Goal: Task Accomplishment & Management: Complete application form

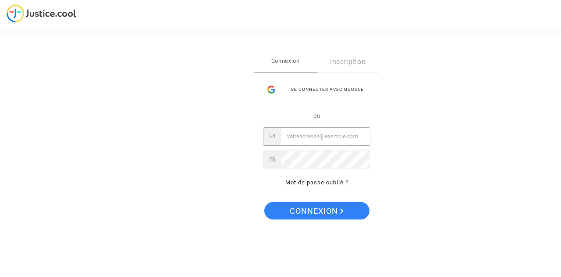
click at [315, 141] on input "Email" at bounding box center [325, 137] width 89 height 18
type input "mer_ahmed258@hotmail.com"
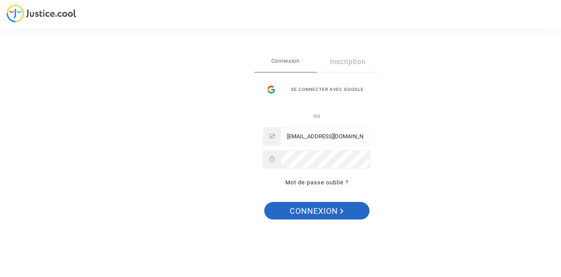
click at [307, 208] on span "Connexion" at bounding box center [317, 211] width 54 height 18
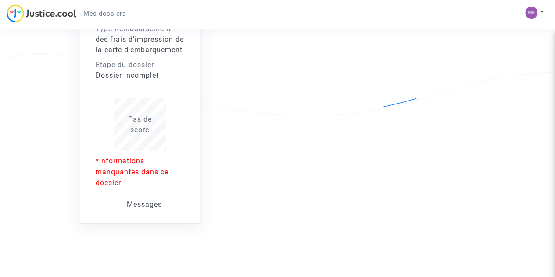
scroll to position [139, 0]
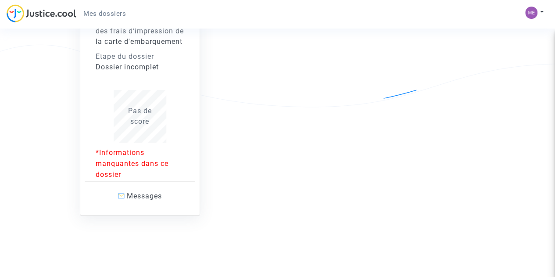
click at [108, 164] on p "*Informations manquantes dans ce dossier" at bounding box center [140, 163] width 89 height 33
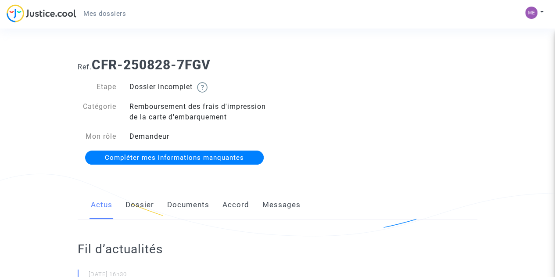
click at [191, 154] on span "Compléter mes informations manquantes" at bounding box center [174, 157] width 139 height 8
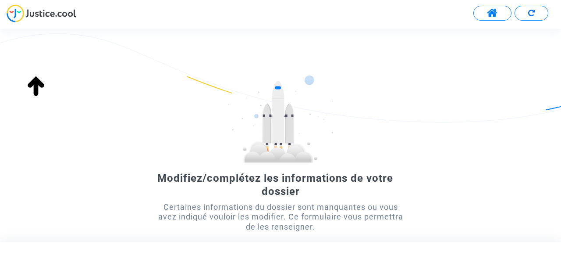
scroll to position [100, 0]
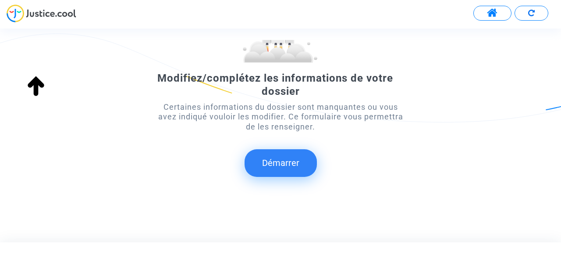
click at [267, 165] on button "Démarrer" at bounding box center [281, 162] width 72 height 27
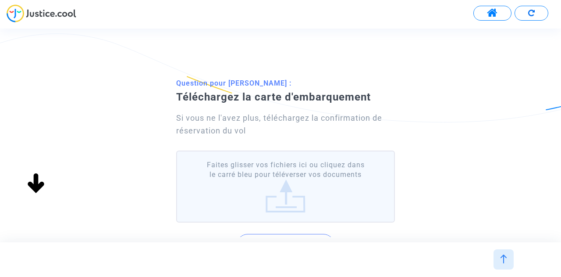
click at [267, 165] on div "Modifiez/complétez les informations de votre dossier Certaines informations du …" at bounding box center [288, 134] width 576 height 213
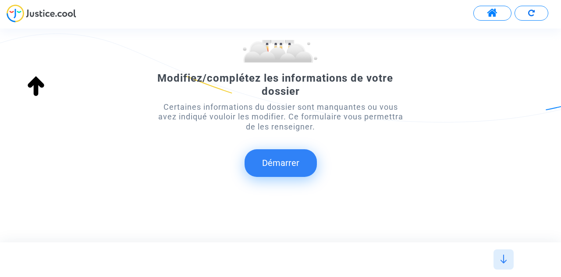
click at [270, 164] on button "Démarrer" at bounding box center [281, 162] width 72 height 27
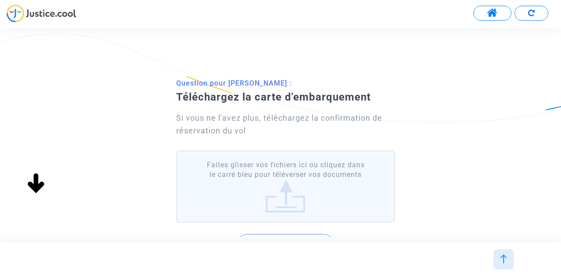
click at [274, 183] on label "Faites glisser vos fichiers ici ou cliquez dans le carré bleu pour téléverser v…" at bounding box center [285, 186] width 219 height 72
click at [0, 0] on input "Faites glisser vos fichiers ici ou cliquez dans le carré bleu pour téléverser v…" at bounding box center [0, 0] width 0 height 0
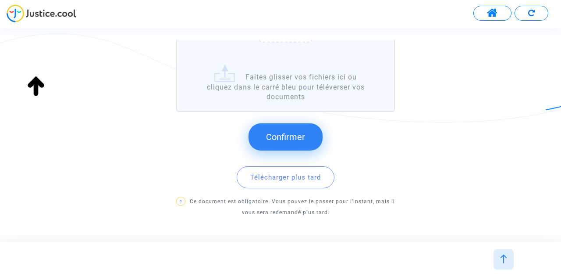
scroll to position [214, 0]
click at [281, 135] on span "Confirmer" at bounding box center [285, 136] width 39 height 11
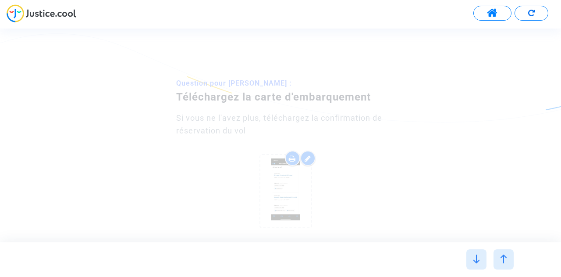
scroll to position [0, 0]
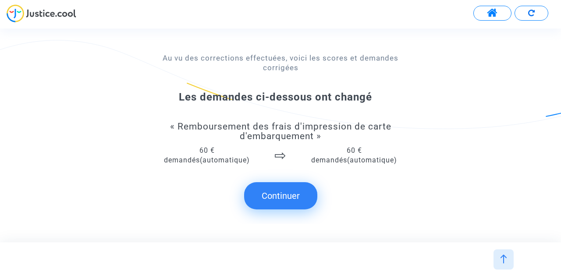
click at [277, 204] on button "Continuer" at bounding box center [280, 195] width 73 height 27
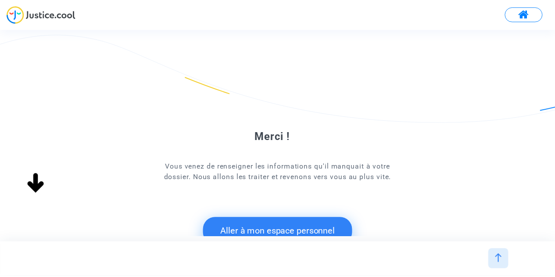
scroll to position [68, 0]
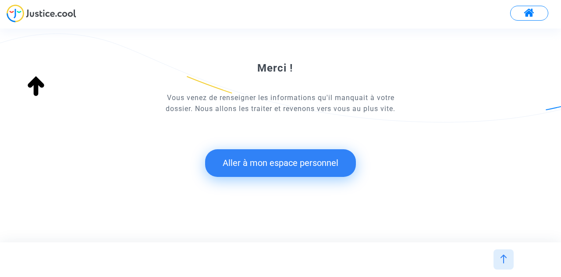
click at [296, 158] on button "Aller à mon espace personnel" at bounding box center [280, 162] width 151 height 27
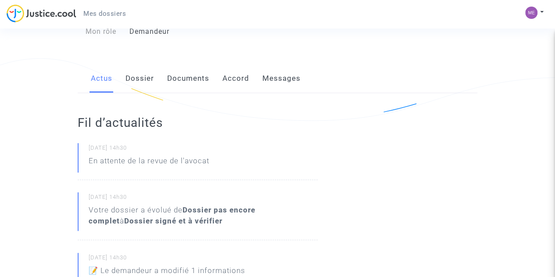
scroll to position [117, 0]
click at [192, 75] on link "Documents" at bounding box center [188, 77] width 42 height 29
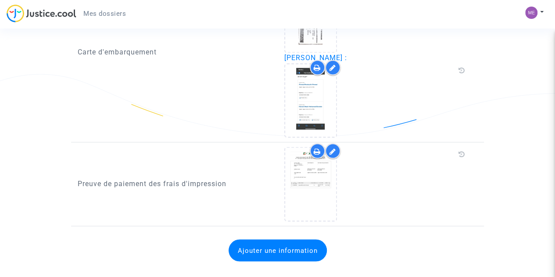
scroll to position [731, 0]
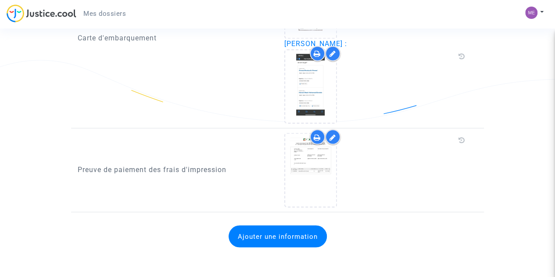
click at [280, 235] on button "Ajouter une information" at bounding box center [277, 236] width 98 height 22
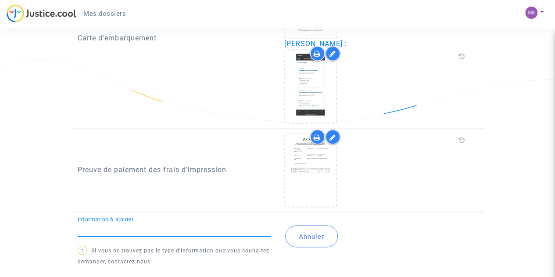
scroll to position [748, 0]
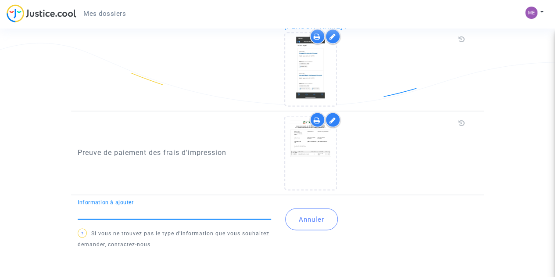
click at [302, 221] on button "Annuler" at bounding box center [311, 219] width 53 height 22
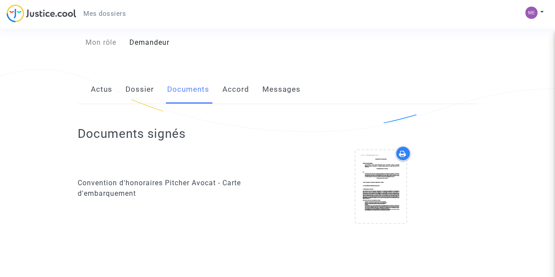
scroll to position [0, 0]
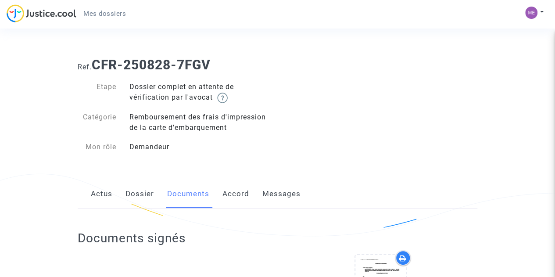
click at [228, 192] on link "Accord" at bounding box center [235, 193] width 27 height 29
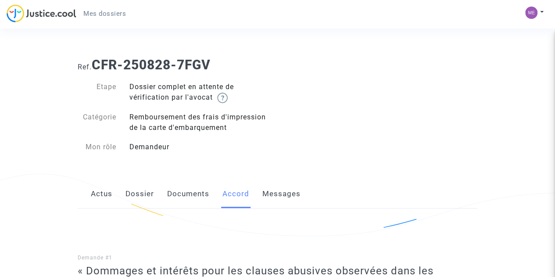
click at [284, 192] on link "Messages" at bounding box center [281, 193] width 38 height 29
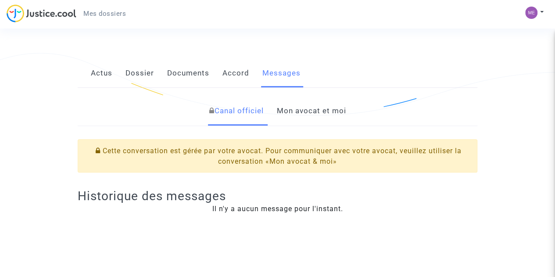
scroll to position [104, 0]
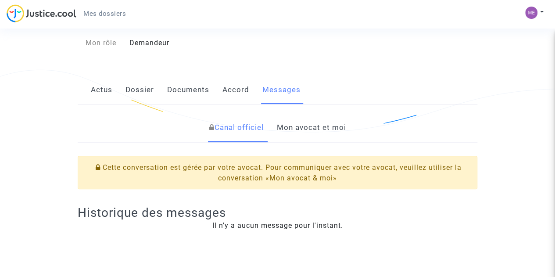
click at [331, 128] on link "Mon avocat et moi" at bounding box center [311, 127] width 69 height 29
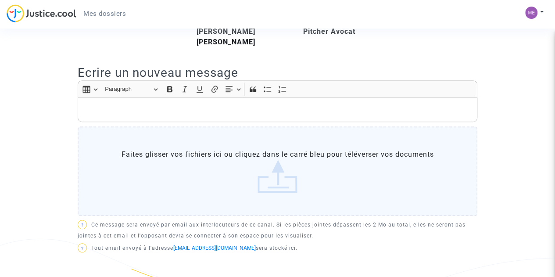
scroll to position [243, 0]
click at [284, 202] on label "Faites glisser vos fichiers ici ou cliquez dans le carré bleu pour téléverser v…" at bounding box center [277, 171] width 399 height 89
click at [0, 0] on input "Faites glisser vos fichiers ici ou cliquez dans le carré bleu pour téléverser v…" at bounding box center [0, 0] width 0 height 0
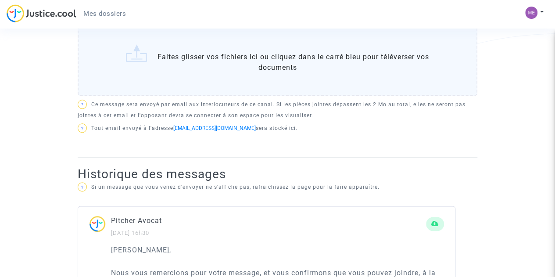
scroll to position [468, 0]
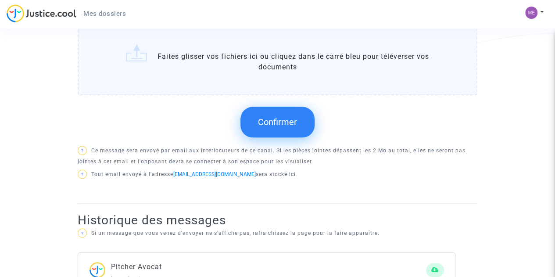
click at [277, 127] on span "Confirmer" at bounding box center [277, 122] width 39 height 11
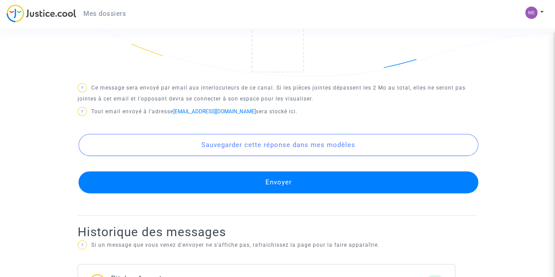
click at [276, 193] on button "Envoyer" at bounding box center [277, 182] width 399 height 22
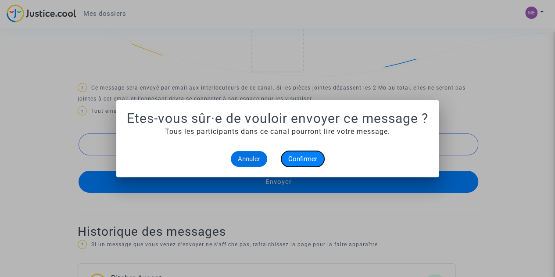
click at [303, 158] on span "Confirmer" at bounding box center [302, 159] width 29 height 8
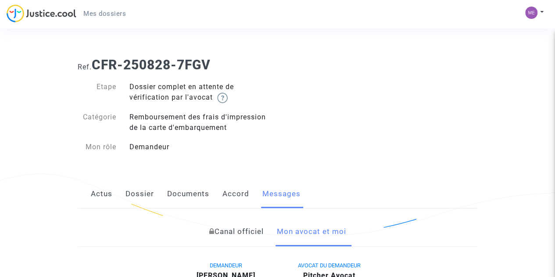
click at [98, 194] on link "Actus" at bounding box center [101, 193] width 21 height 29
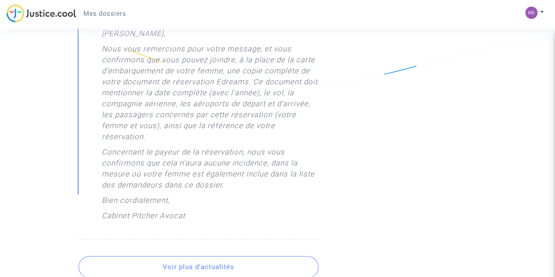
scroll to position [464, 0]
